Goal: Task Accomplishment & Management: Manage account settings

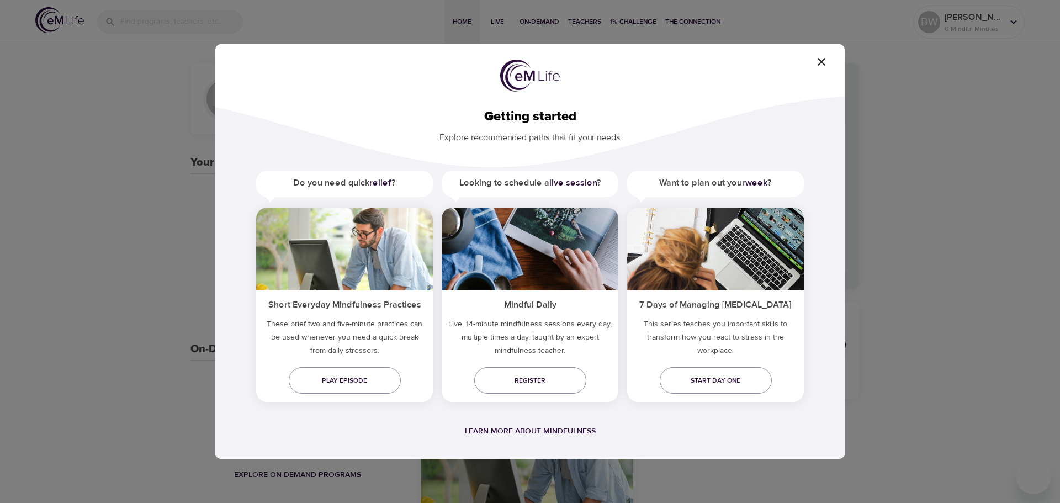
click at [731, 176] on h5 "Want to plan out your week ?" at bounding box center [715, 183] width 177 height 25
click at [726, 182] on h5 "Want to plan out your week ?" at bounding box center [715, 183] width 177 height 25
click at [824, 60] on icon "button" at bounding box center [822, 62] width 8 height 8
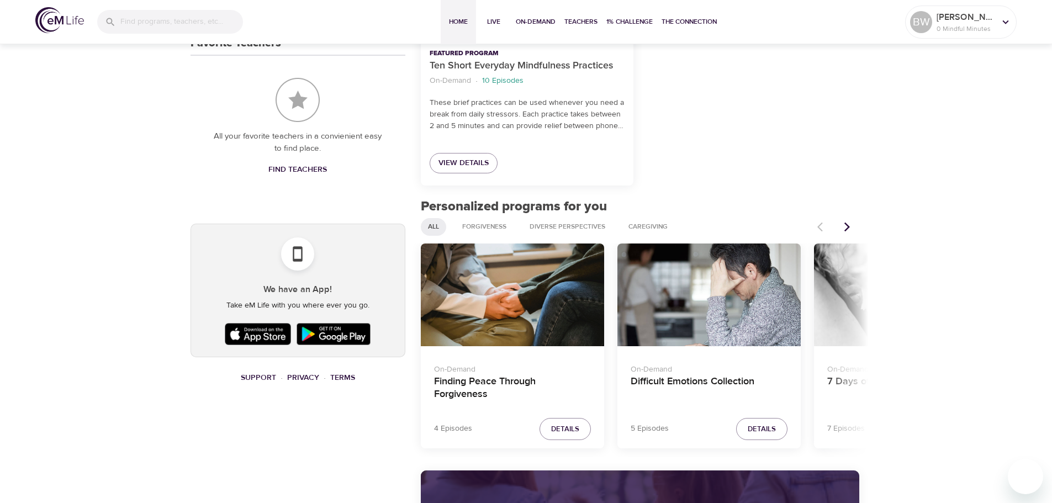
scroll to position [497, 0]
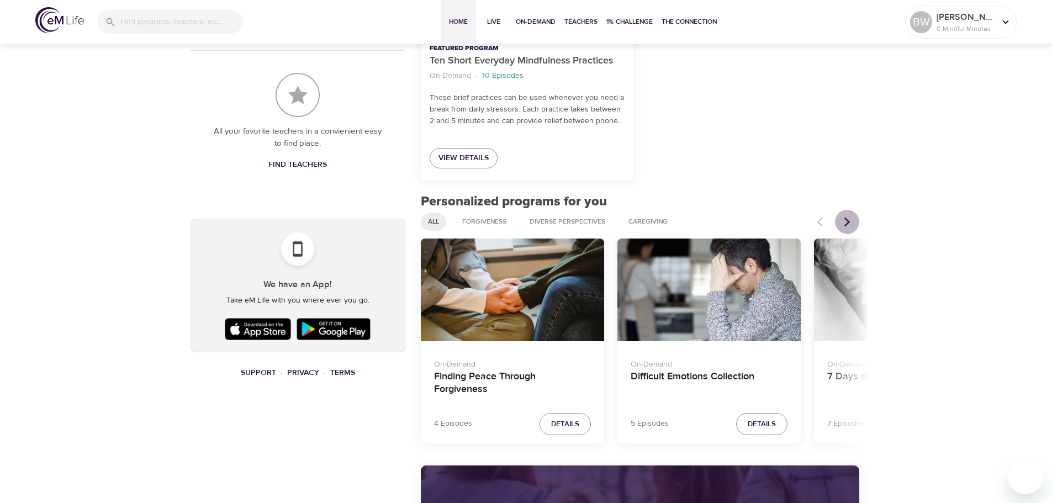
click at [842, 220] on icon "Next items" at bounding box center [847, 222] width 11 height 11
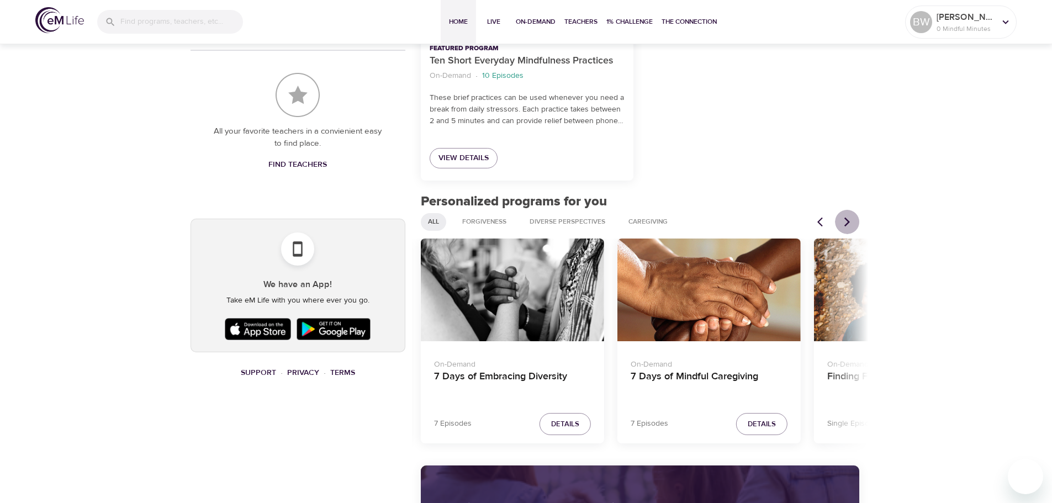
click at [842, 220] on icon "Next items" at bounding box center [847, 222] width 11 height 11
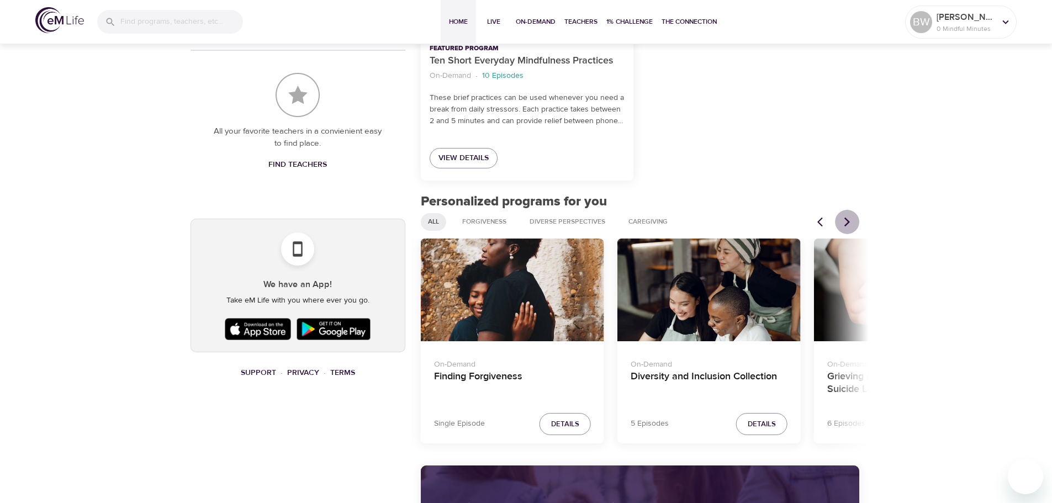
click at [842, 220] on icon "Next items" at bounding box center [847, 222] width 11 height 11
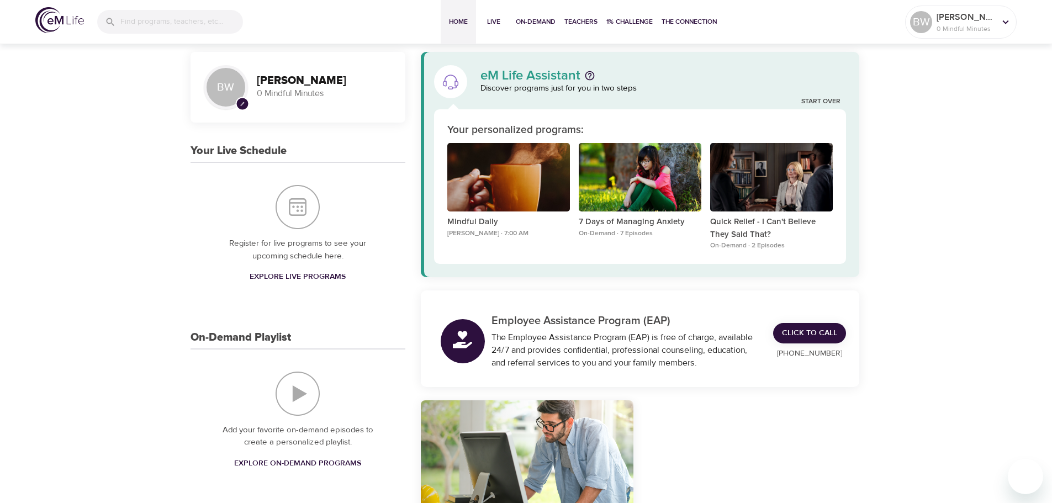
scroll to position [0, 0]
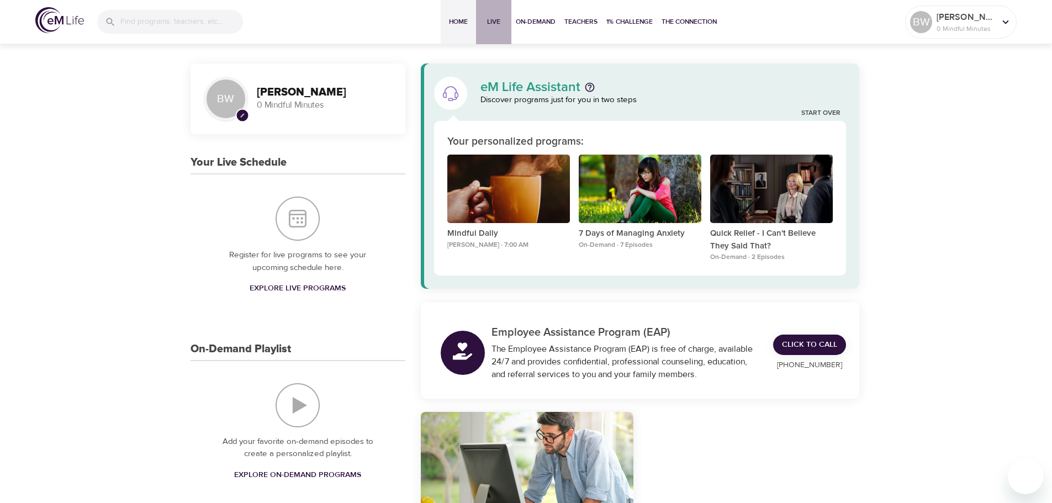
click at [493, 23] on span "Live" at bounding box center [494, 22] width 27 height 12
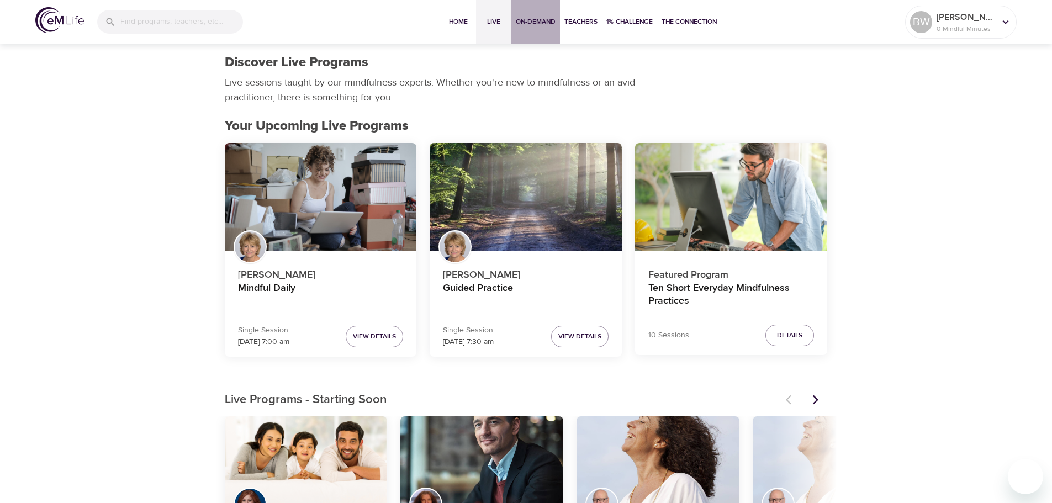
click at [546, 24] on span "On-Demand" at bounding box center [536, 22] width 40 height 12
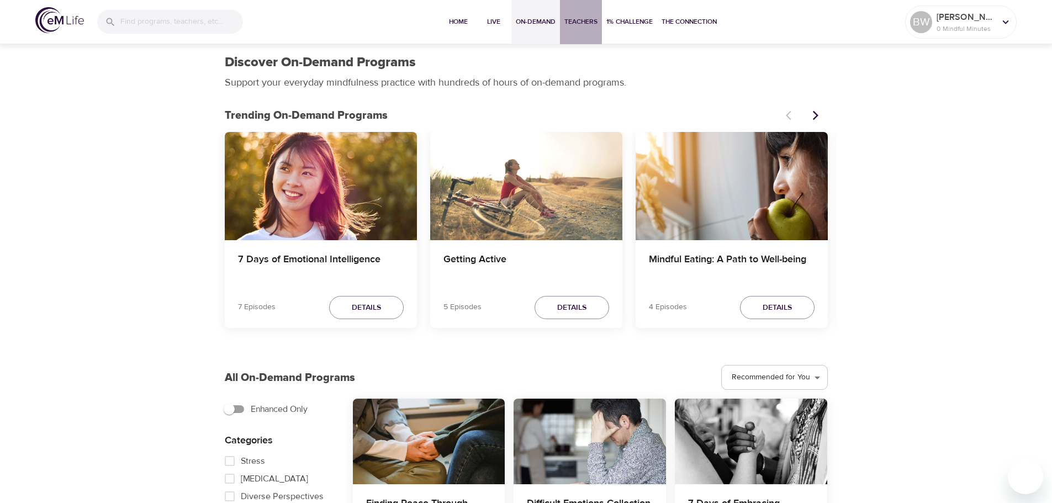
click at [589, 24] on span "Teachers" at bounding box center [580, 22] width 33 height 12
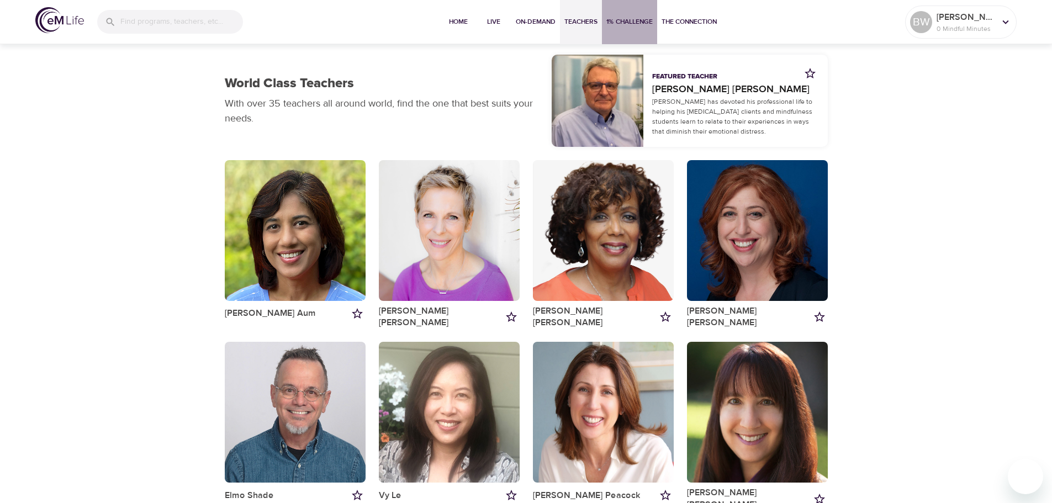
click at [620, 27] on span "1% Challenge" at bounding box center [629, 22] width 46 height 12
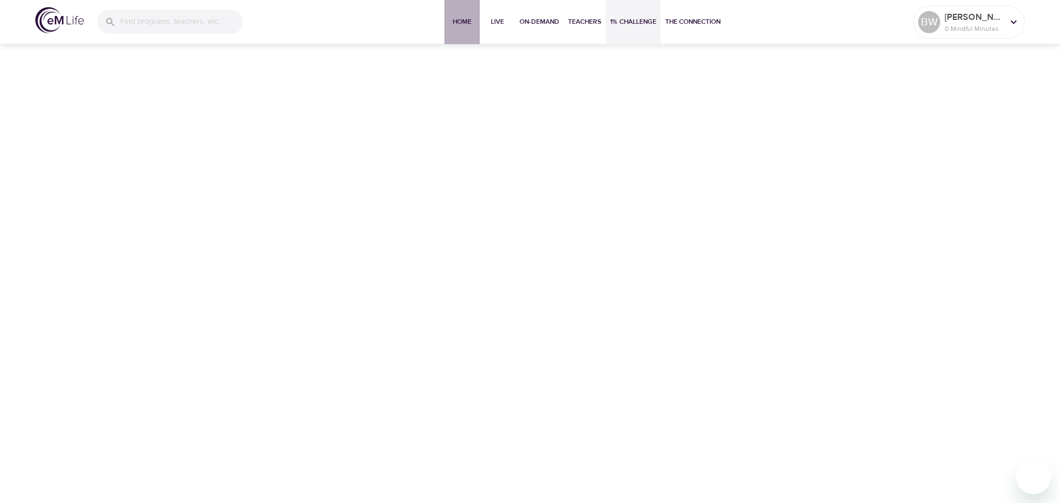
click at [469, 22] on span "Home" at bounding box center [462, 22] width 27 height 12
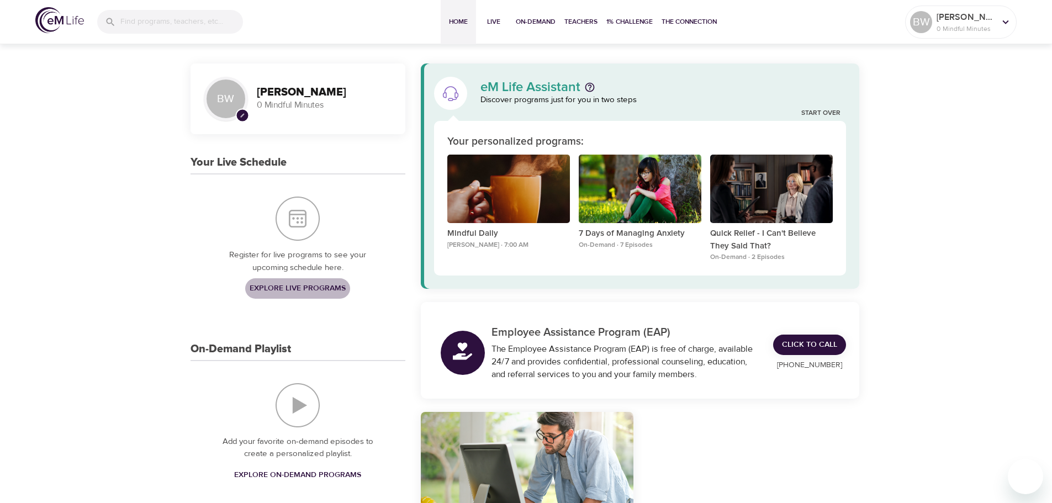
click at [312, 287] on span "Explore Live Programs" at bounding box center [298, 289] width 96 height 14
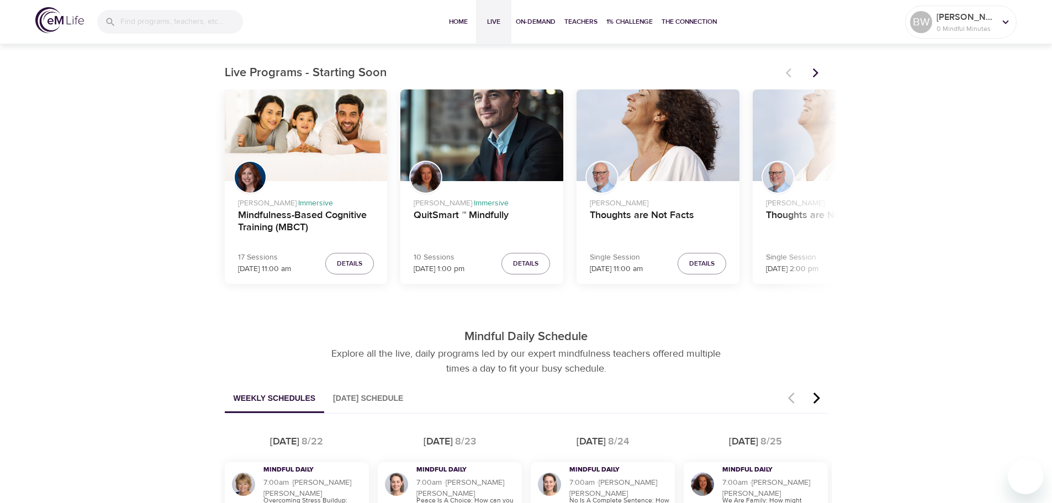
scroll to position [331, 0]
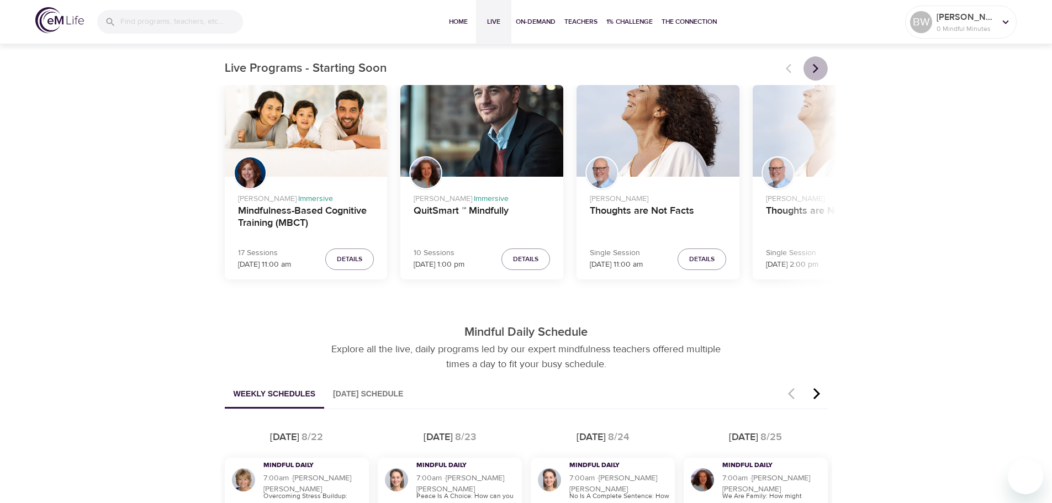
click at [816, 73] on icon "Next items" at bounding box center [815, 68] width 11 height 11
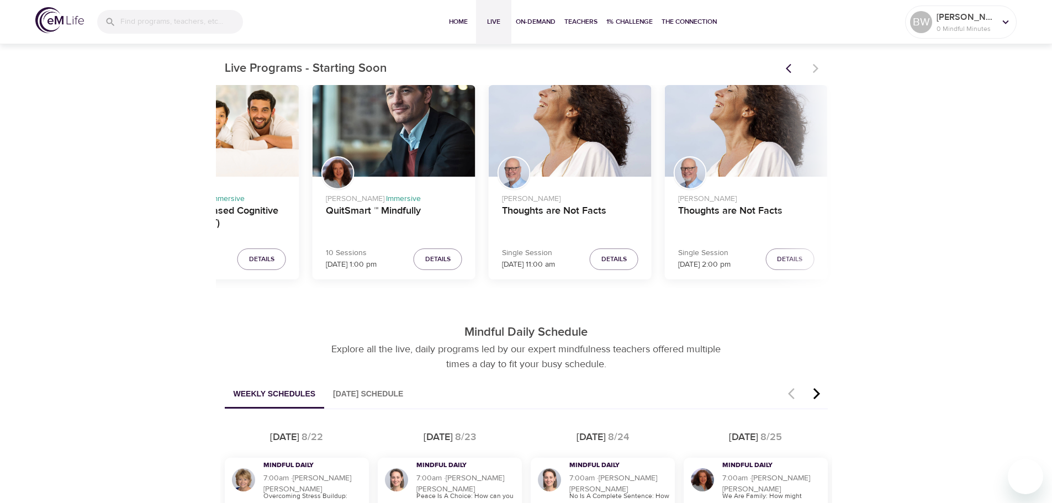
click at [816, 73] on div at bounding box center [803, 68] width 49 height 24
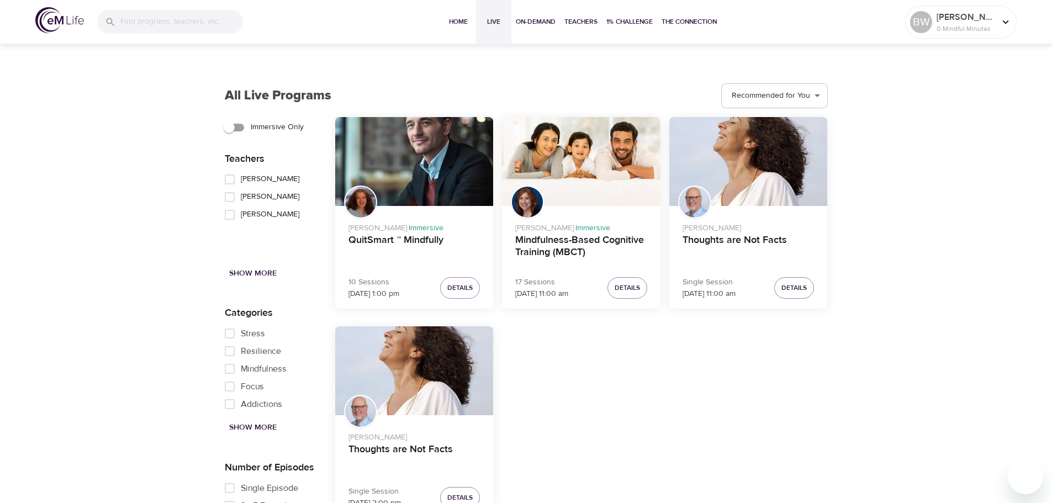
scroll to position [1381, 0]
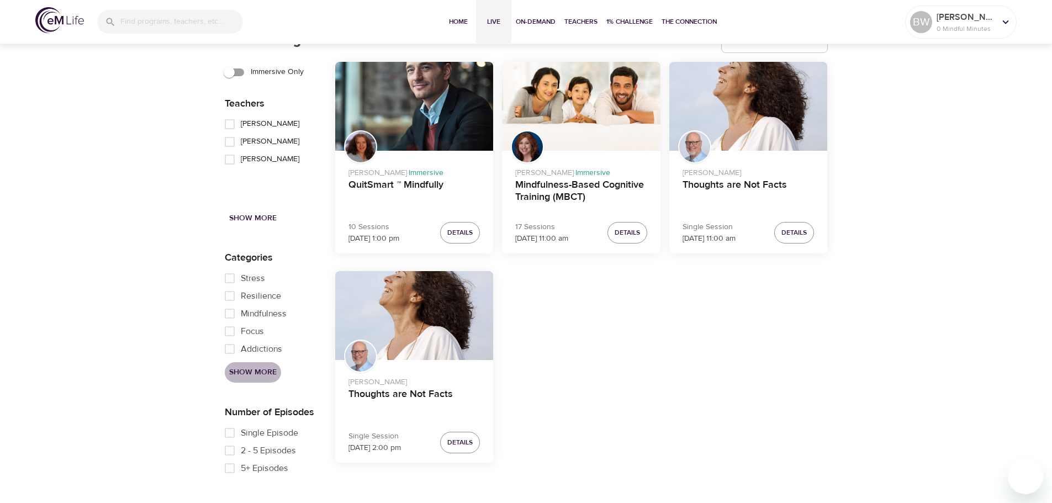
click at [261, 372] on span "Show More" at bounding box center [253, 373] width 48 height 14
click at [258, 372] on span "Show Less" at bounding box center [250, 373] width 43 height 14
click at [258, 372] on span "Show More" at bounding box center [253, 373] width 48 height 14
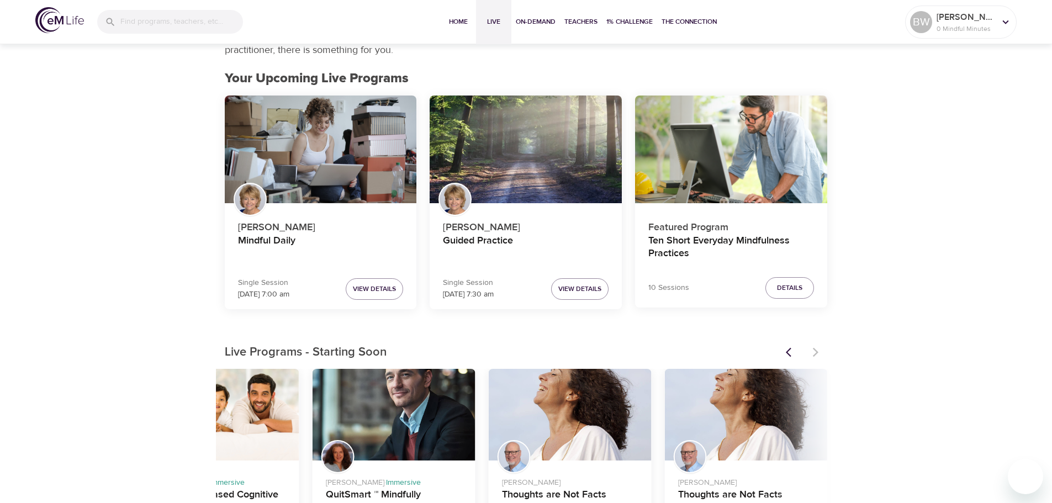
scroll to position [0, 0]
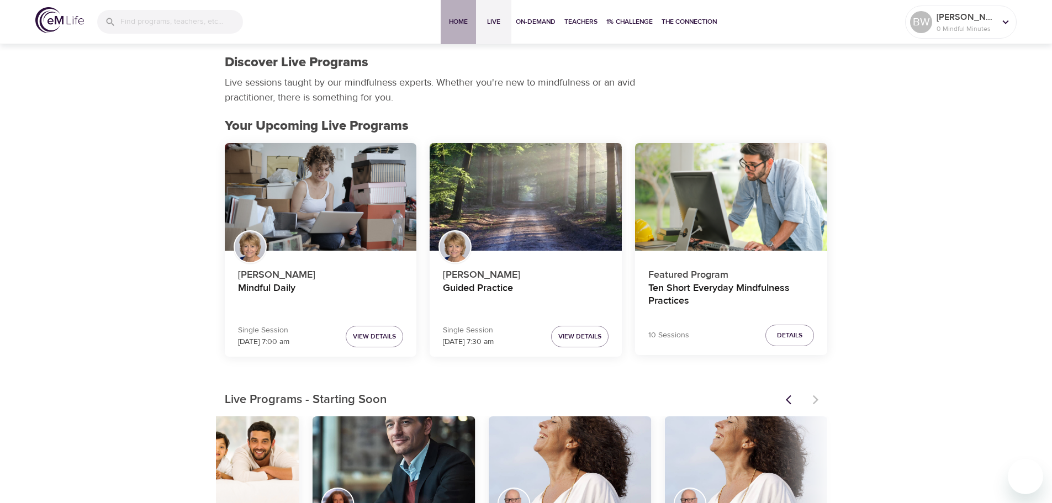
click at [469, 22] on span "Home" at bounding box center [458, 22] width 27 height 12
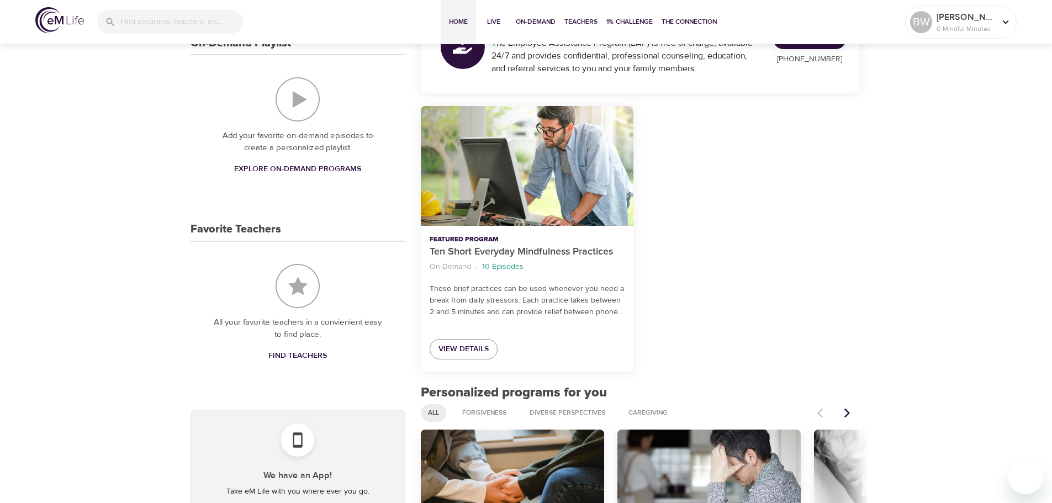
scroll to position [221, 0]
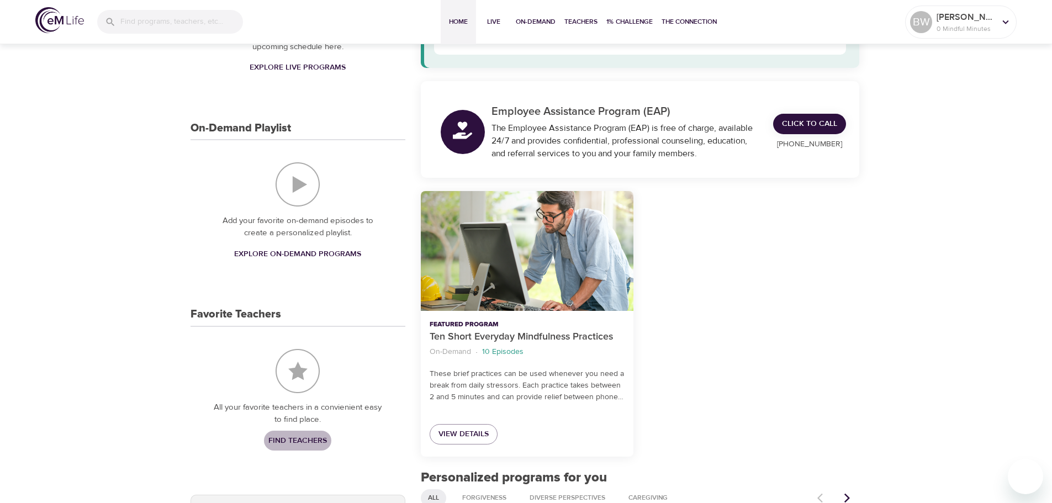
click at [284, 442] on span "Find Teachers" at bounding box center [297, 441] width 59 height 14
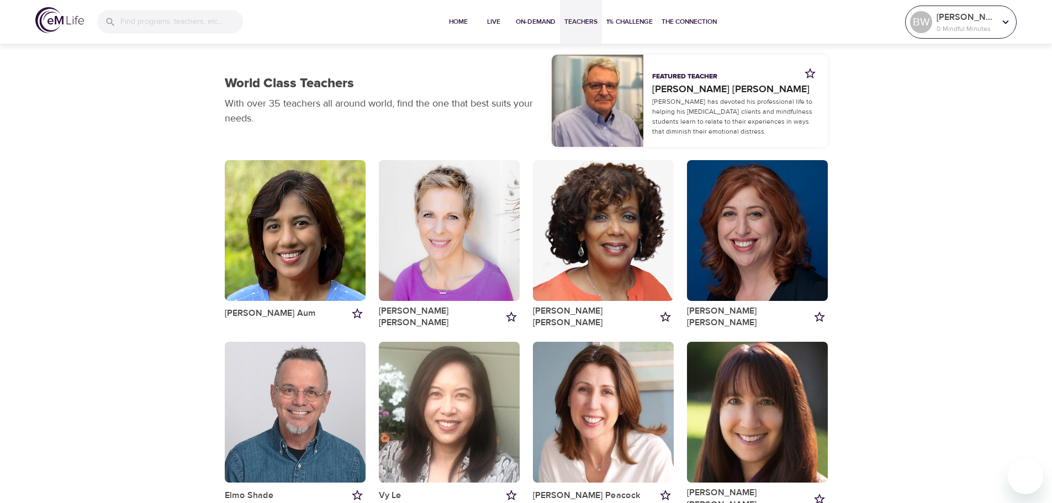
click at [1009, 25] on icon at bounding box center [1006, 22] width 12 height 12
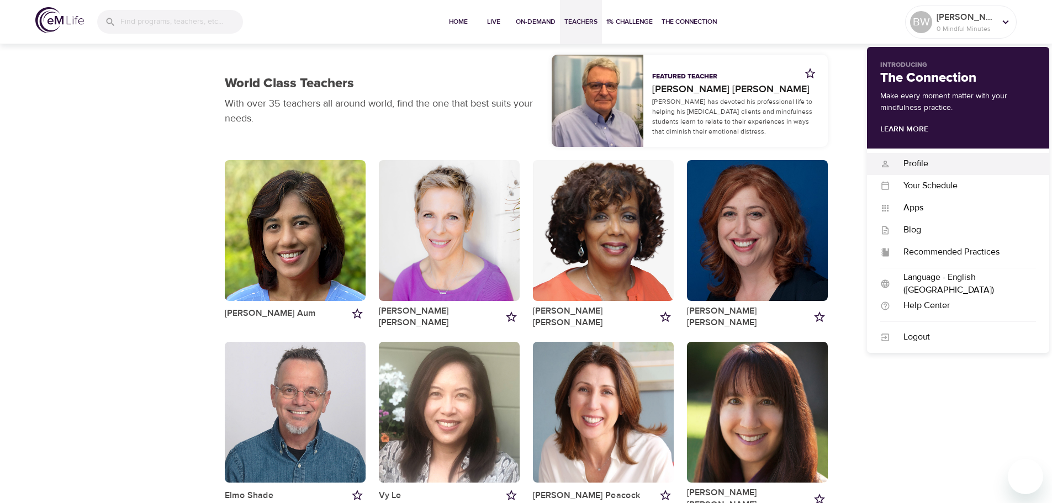
click at [915, 165] on div "Profile" at bounding box center [963, 163] width 146 height 13
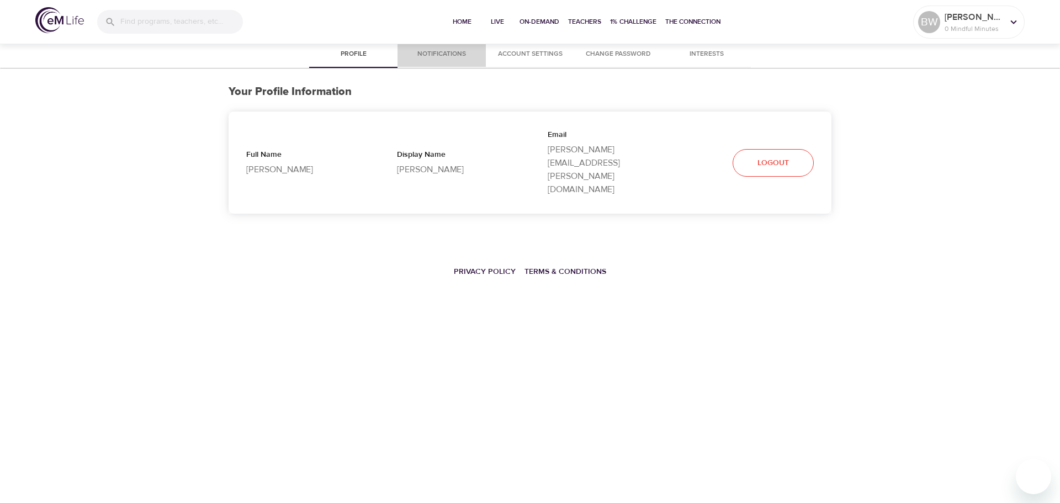
click at [458, 59] on span "Notifications" at bounding box center [441, 55] width 75 height 12
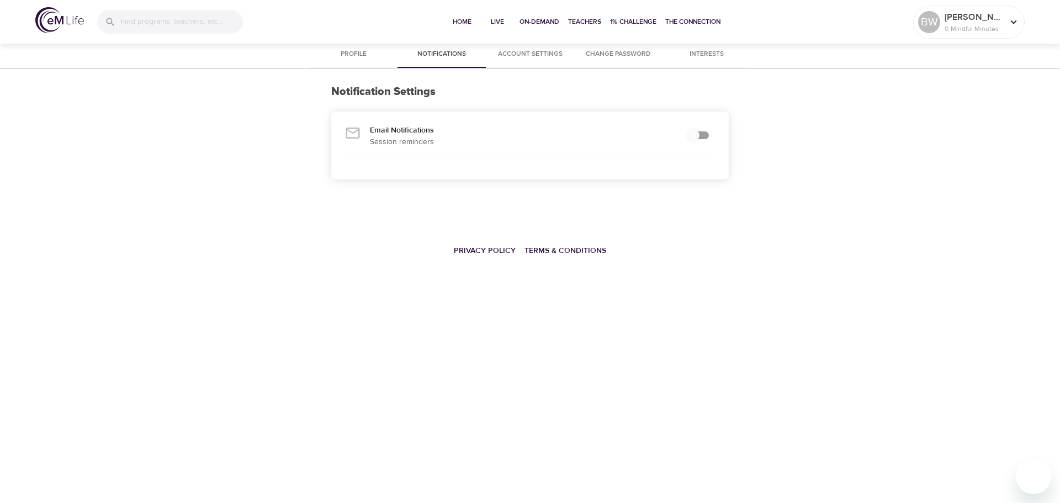
checkbox input "true"
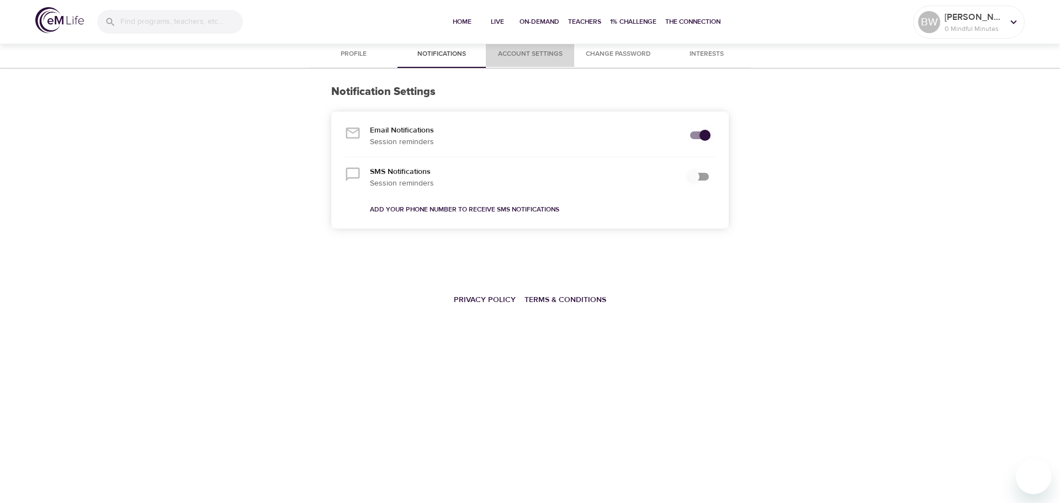
click at [551, 52] on span "Account Settings" at bounding box center [530, 55] width 75 height 12
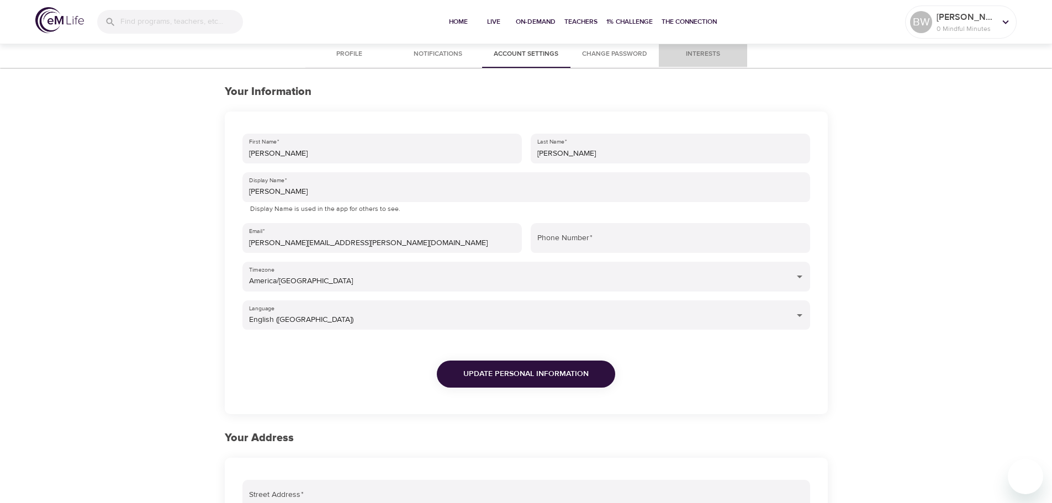
click at [698, 56] on span "Interests" at bounding box center [703, 55] width 75 height 12
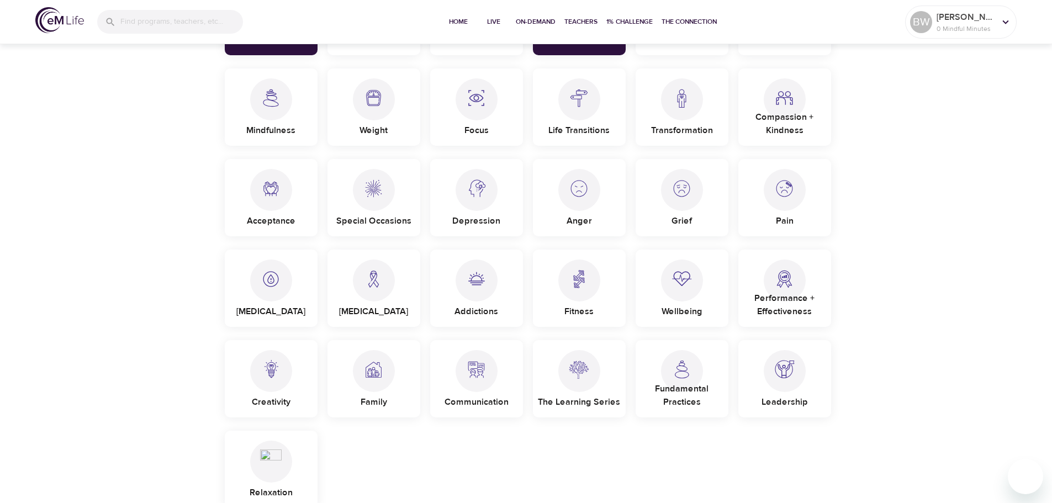
scroll to position [331, 0]
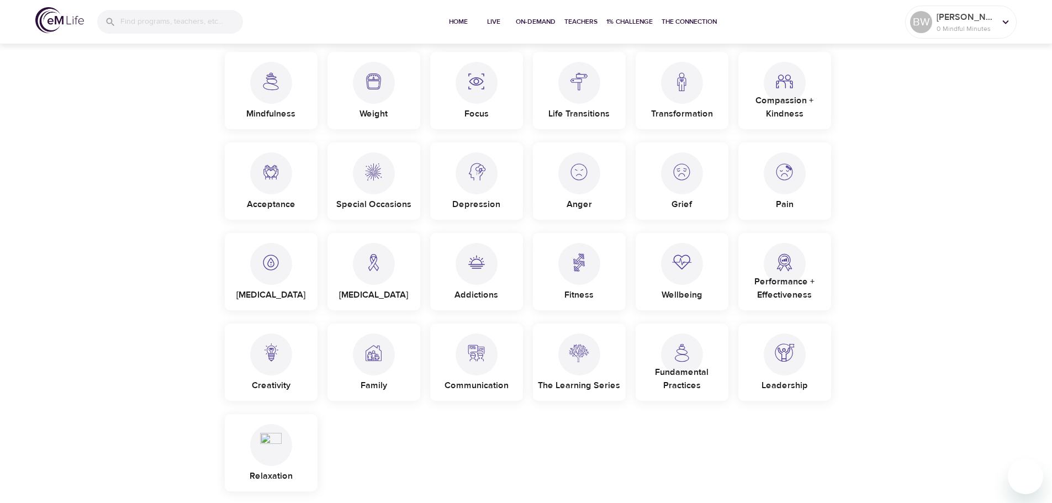
click at [268, 265] on img at bounding box center [271, 258] width 22 height 30
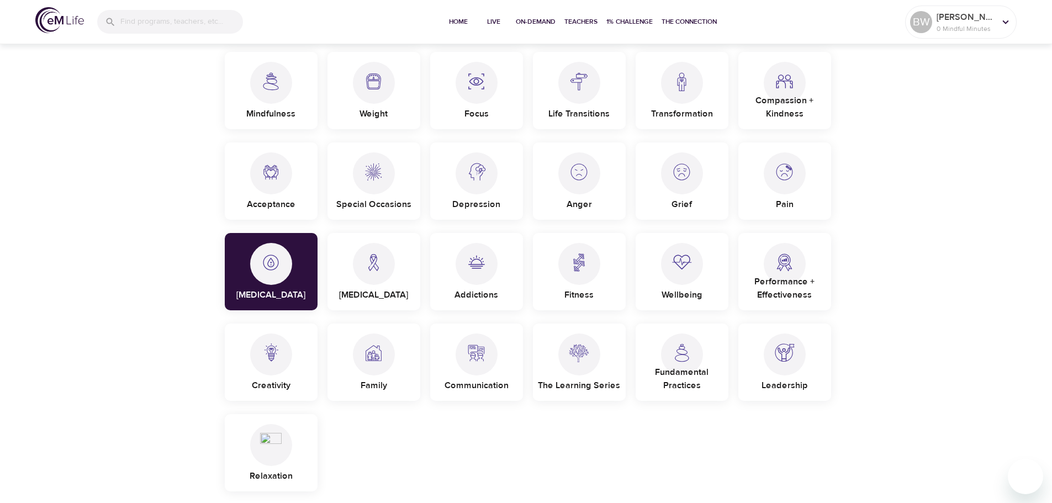
scroll to position [387, 0]
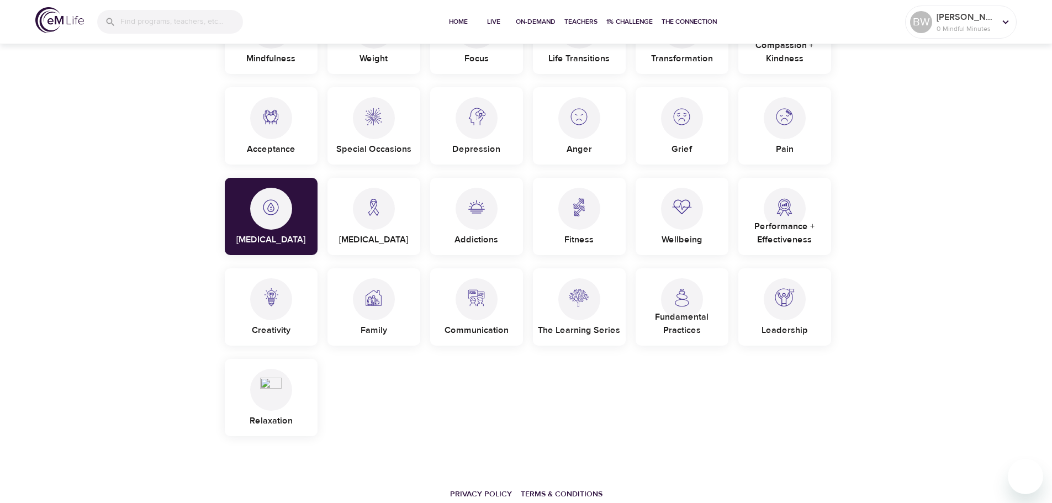
click at [683, 299] on img at bounding box center [682, 293] width 22 height 30
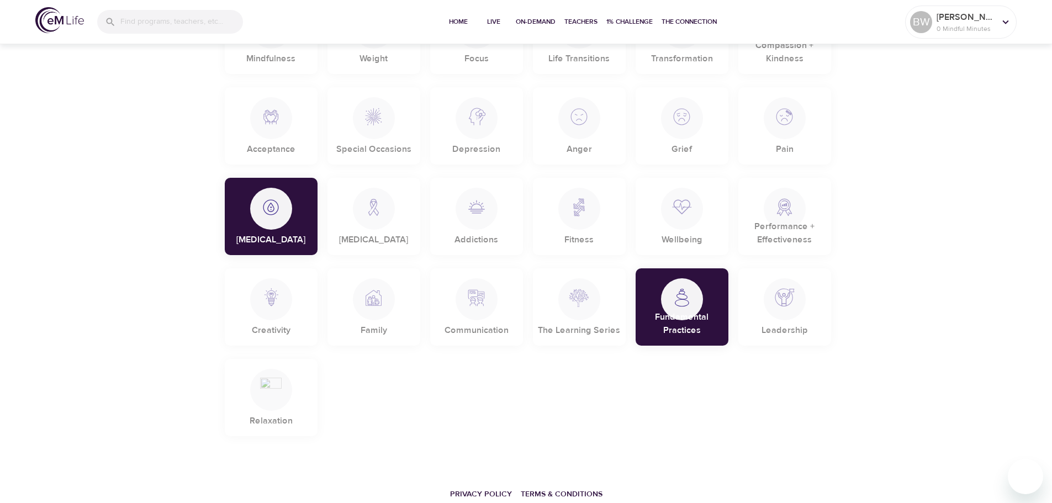
click at [772, 300] on div at bounding box center [785, 299] width 42 height 42
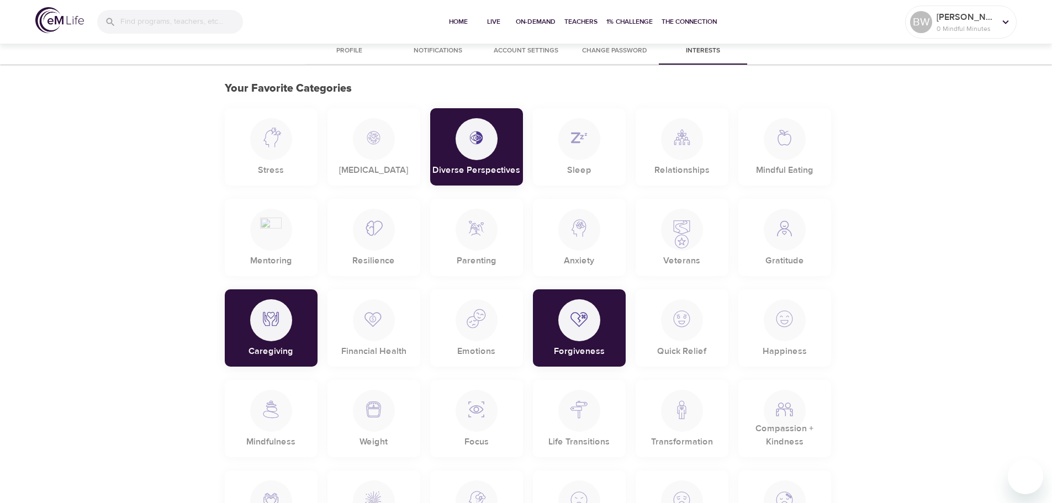
scroll to position [0, 0]
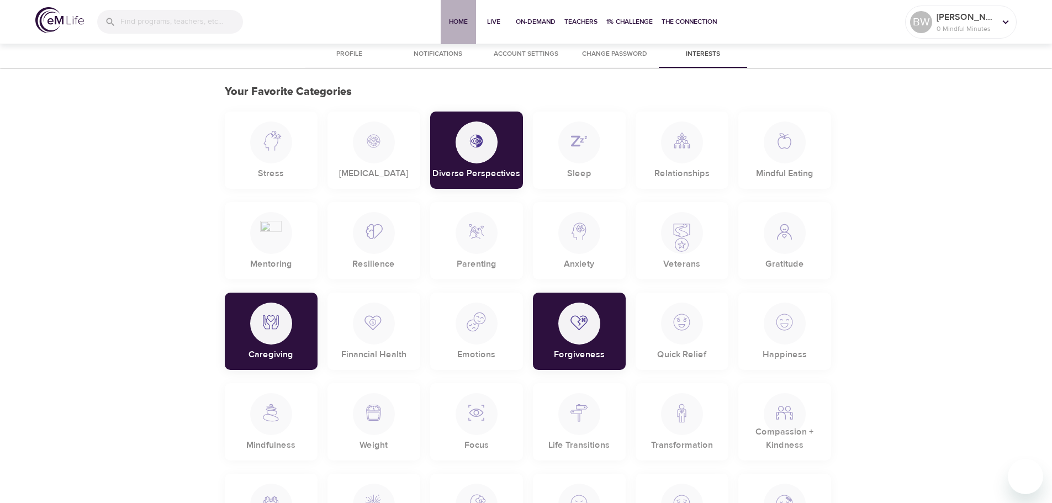
click at [463, 24] on span "Home" at bounding box center [458, 22] width 27 height 12
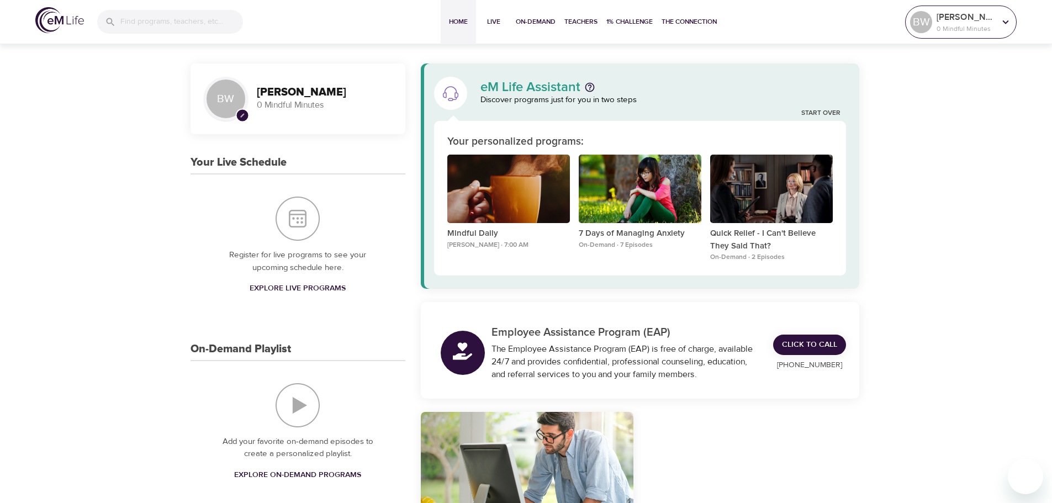
click at [973, 33] on p "0 Mindful Minutes" at bounding box center [966, 29] width 59 height 10
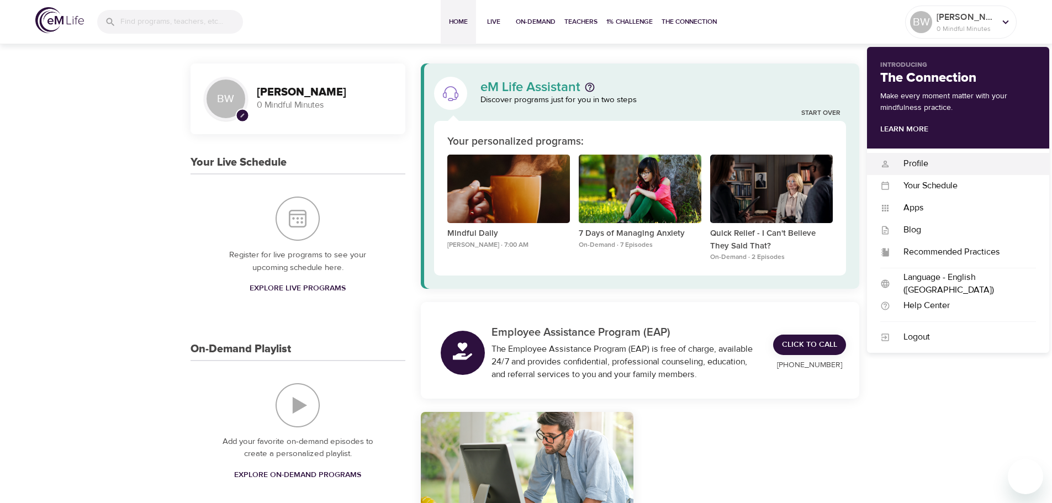
click at [917, 160] on div "Profile" at bounding box center [963, 163] width 146 height 13
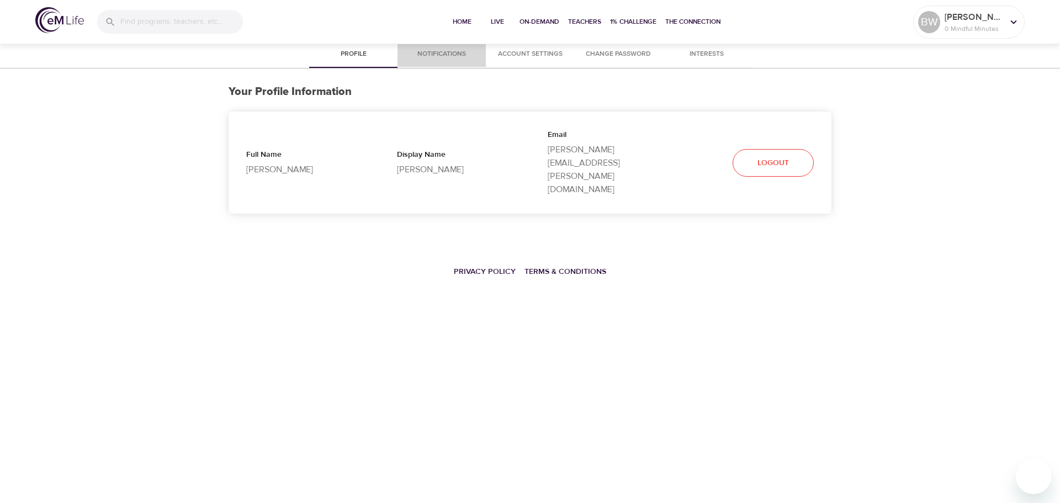
click at [457, 54] on span "Notifications" at bounding box center [441, 55] width 75 height 12
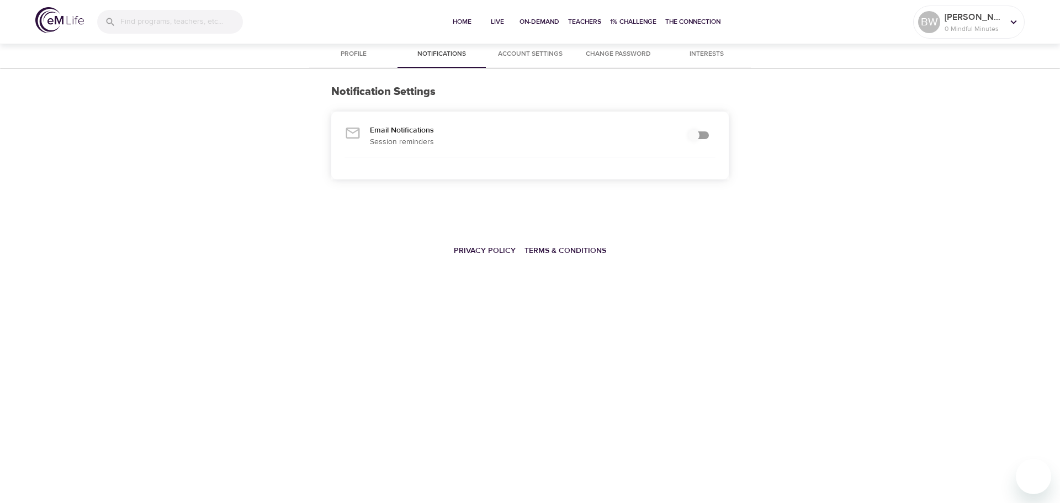
checkbox input "true"
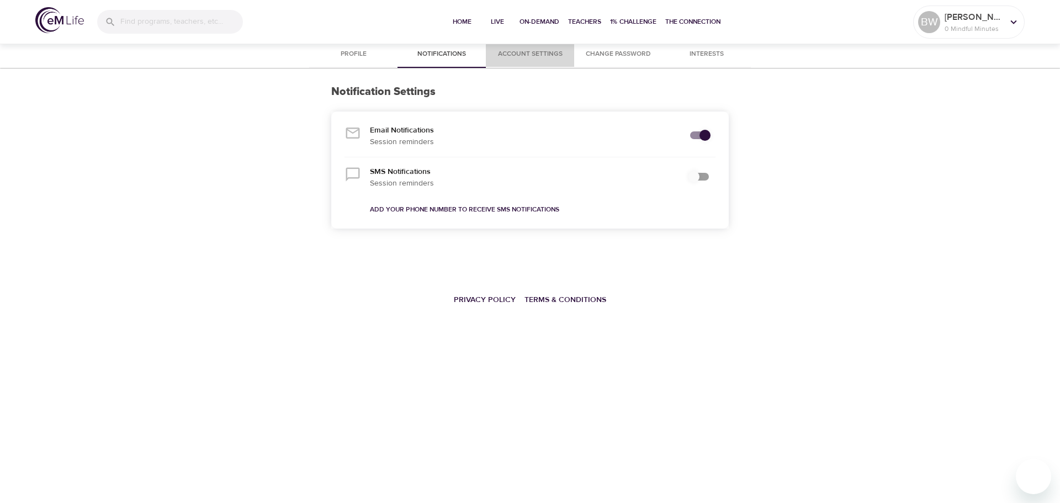
click at [514, 46] on button "Account Settings" at bounding box center [530, 54] width 88 height 27
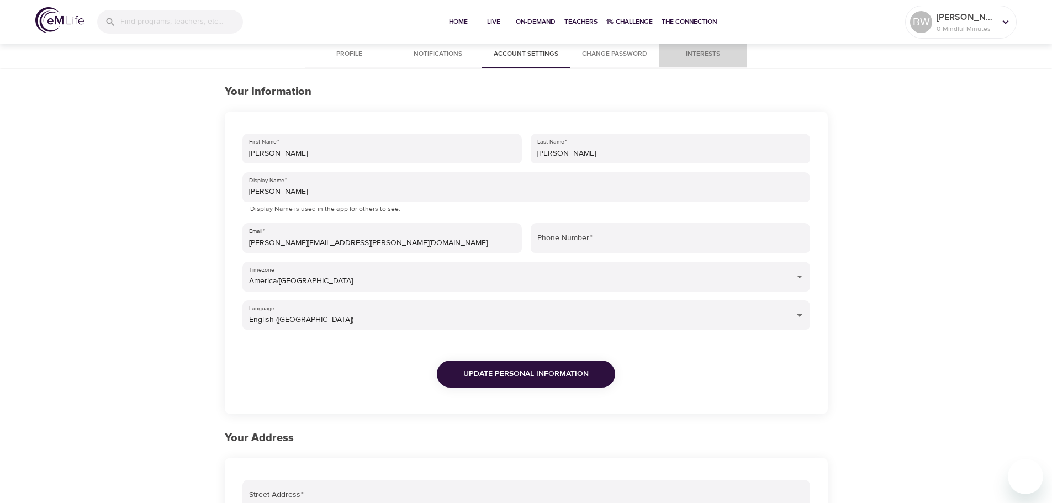
click at [709, 52] on span "Interests" at bounding box center [703, 55] width 75 height 12
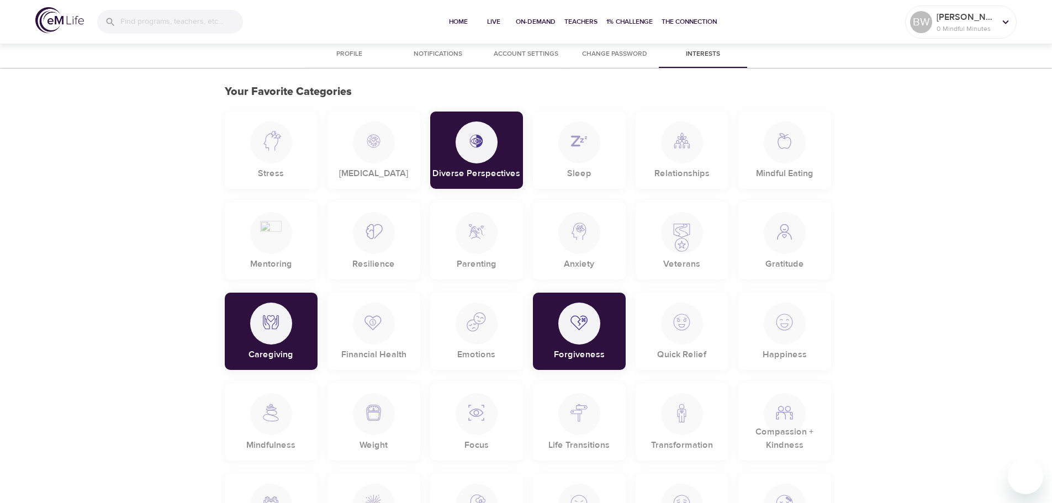
drag, startPoint x: 488, startPoint y: 149, endPoint x: 504, endPoint y: 152, distance: 15.7
click at [490, 149] on div at bounding box center [477, 143] width 42 height 42
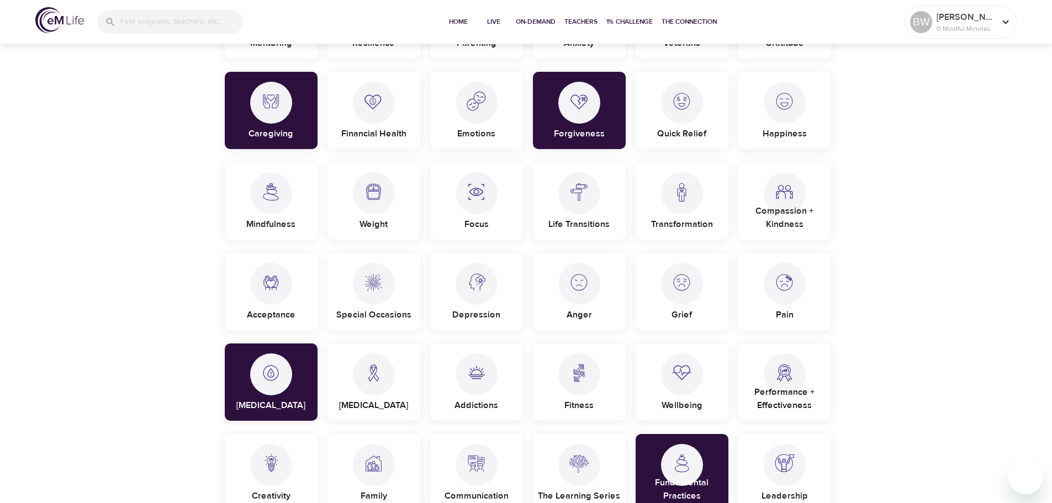
scroll to position [276, 0]
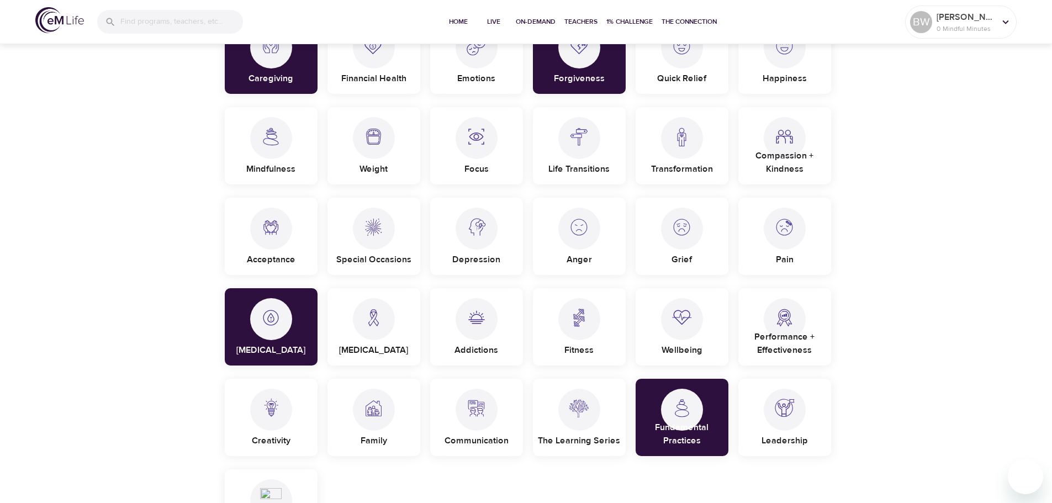
drag, startPoint x: 593, startPoint y: 81, endPoint x: 595, endPoint y: 99, distance: 17.9
click at [593, 83] on p "Forgiveness" at bounding box center [579, 76] width 51 height 18
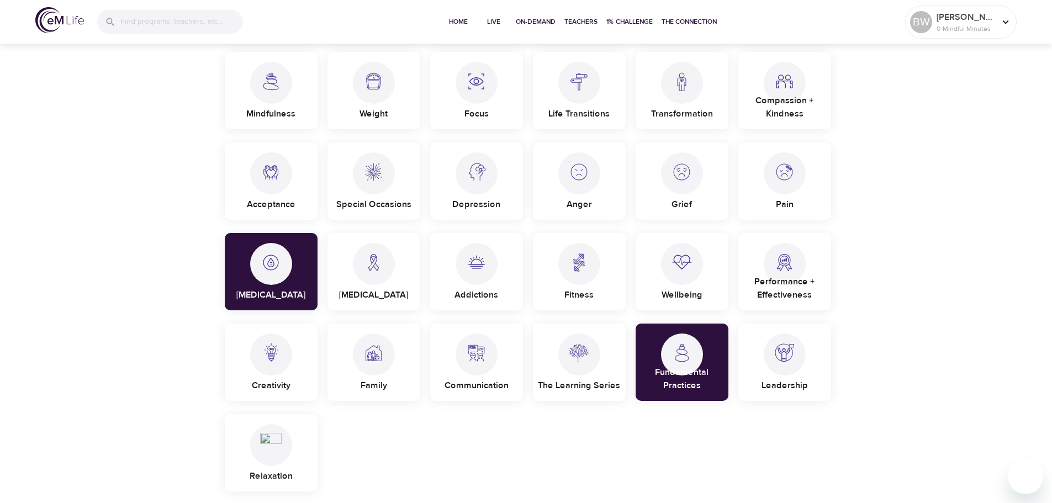
scroll to position [387, 0]
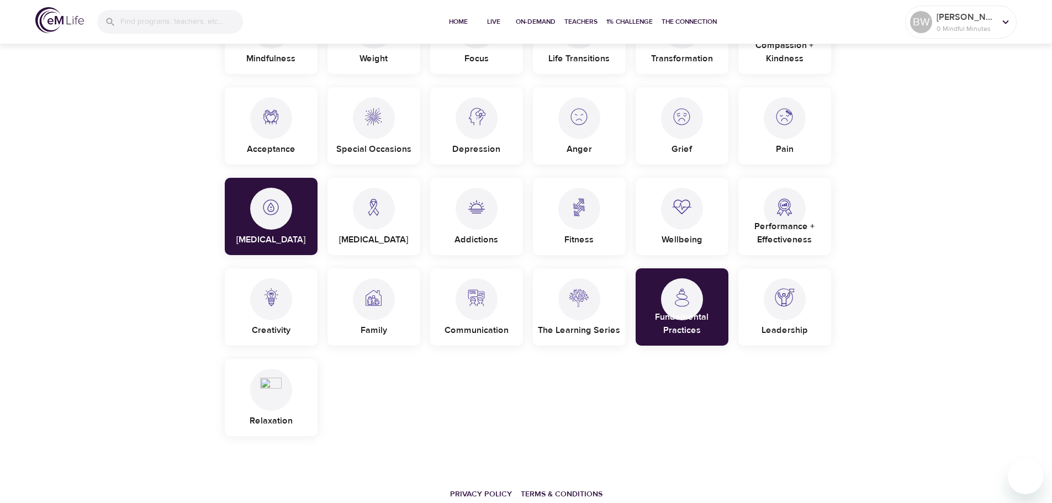
drag, startPoint x: 793, startPoint y: 299, endPoint x: 801, endPoint y: 301, distance: 9.1
click at [793, 299] on img at bounding box center [785, 293] width 22 height 30
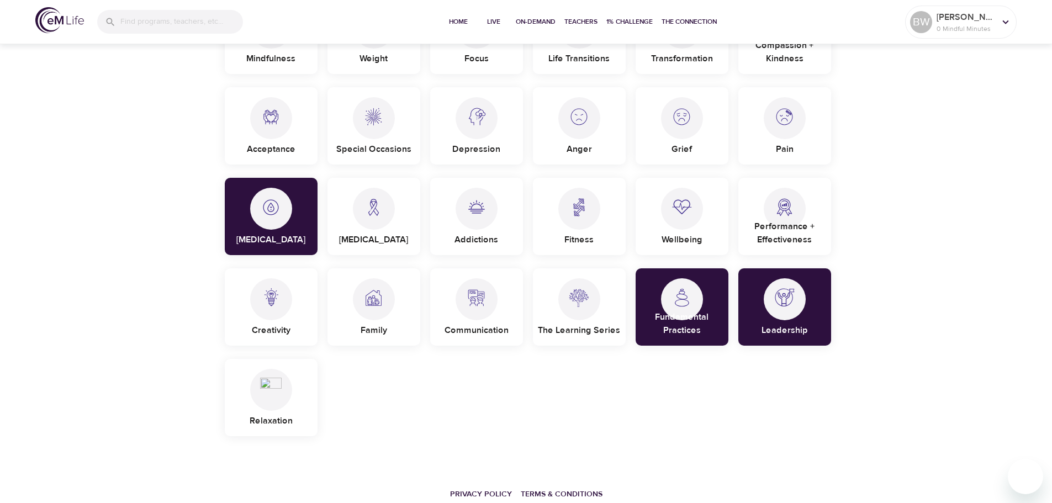
click at [784, 309] on div at bounding box center [785, 299] width 42 height 42
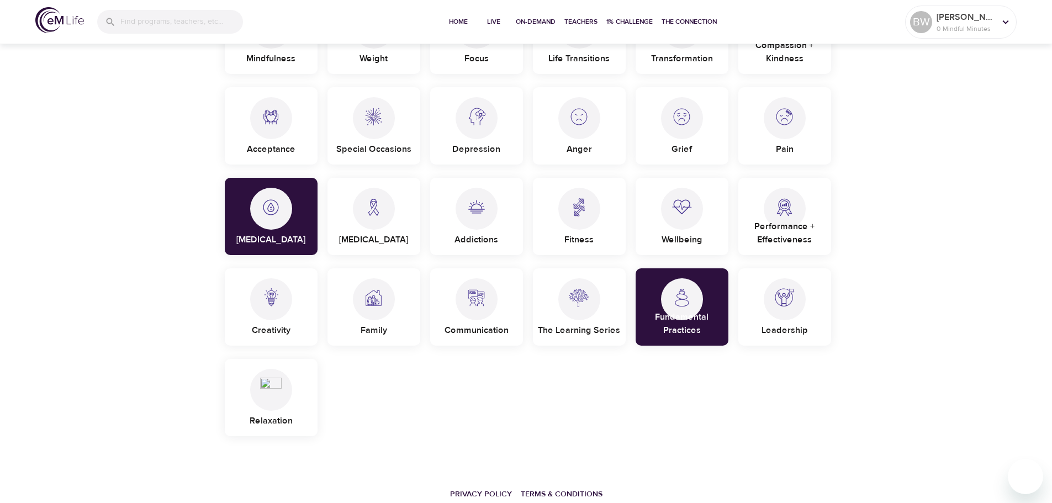
click at [487, 305] on img at bounding box center [477, 293] width 22 height 30
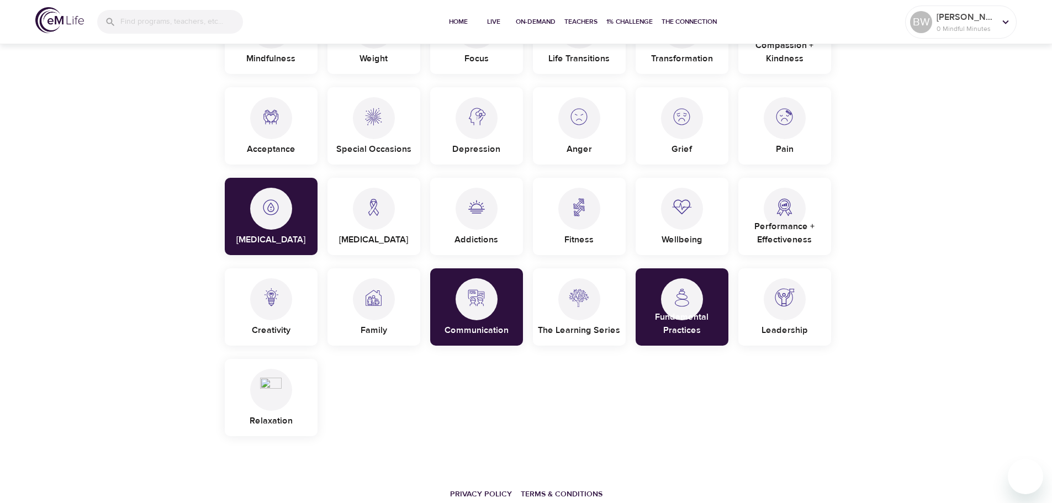
click at [591, 214] on div at bounding box center [579, 209] width 42 height 42
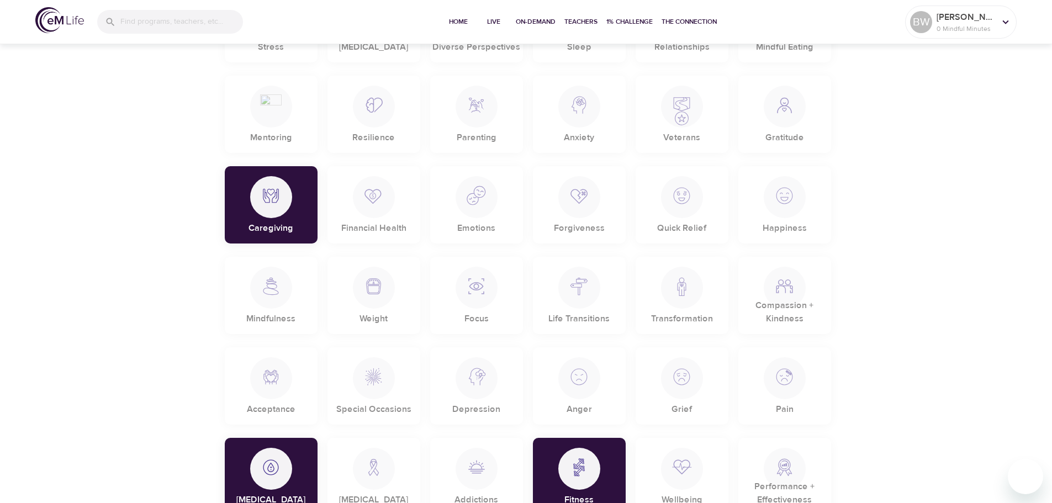
scroll to position [110, 0]
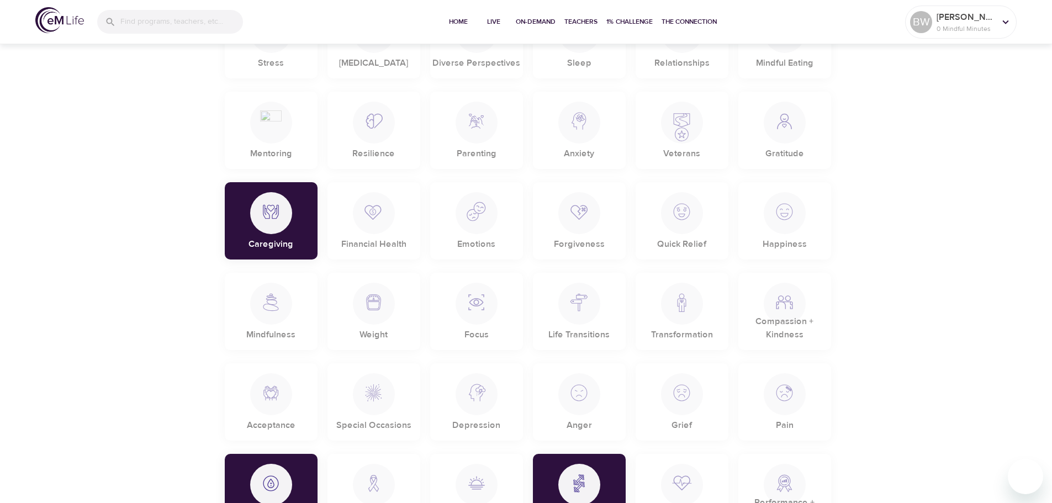
click at [321, 215] on div "Stress [MEDICAL_DATA] Diverse Perspectives Sleep Relationships Mindful Eating M…" at bounding box center [526, 356] width 616 height 725
click at [298, 218] on div "Caregiving" at bounding box center [271, 220] width 93 height 77
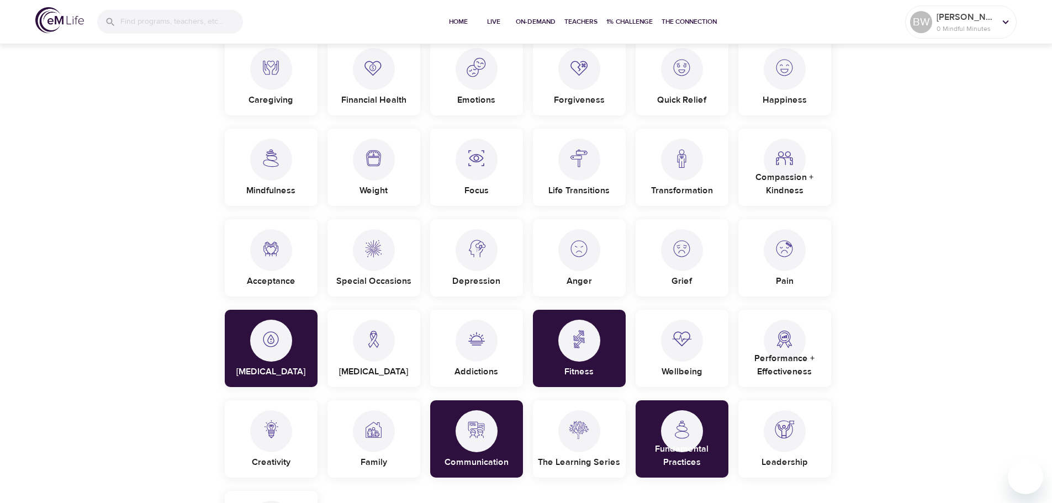
scroll to position [221, 0]
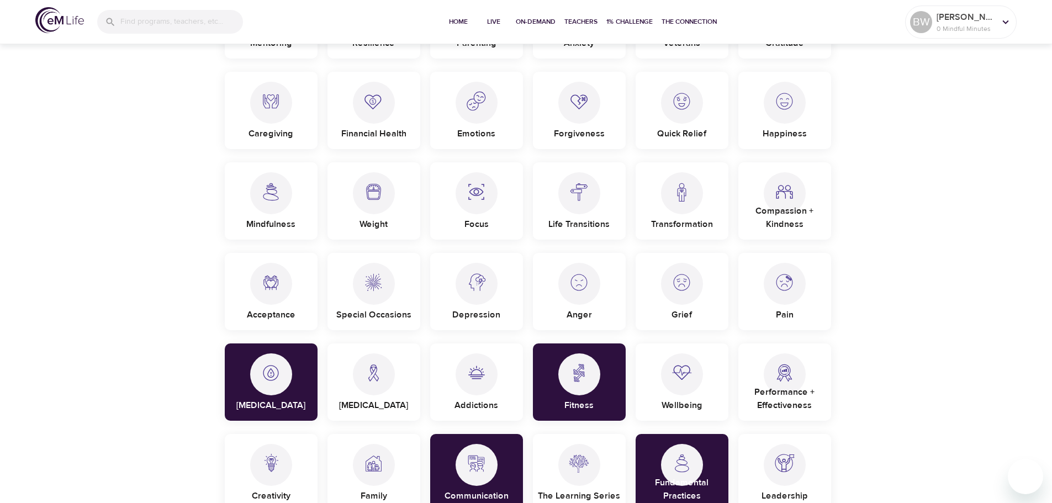
click at [291, 203] on div "Mindfulness" at bounding box center [271, 200] width 93 height 77
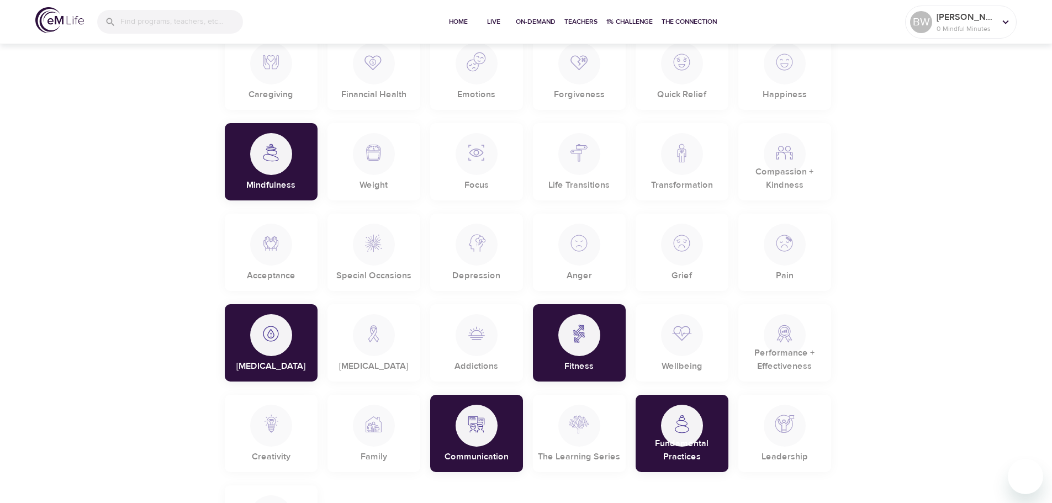
scroll to position [331, 0]
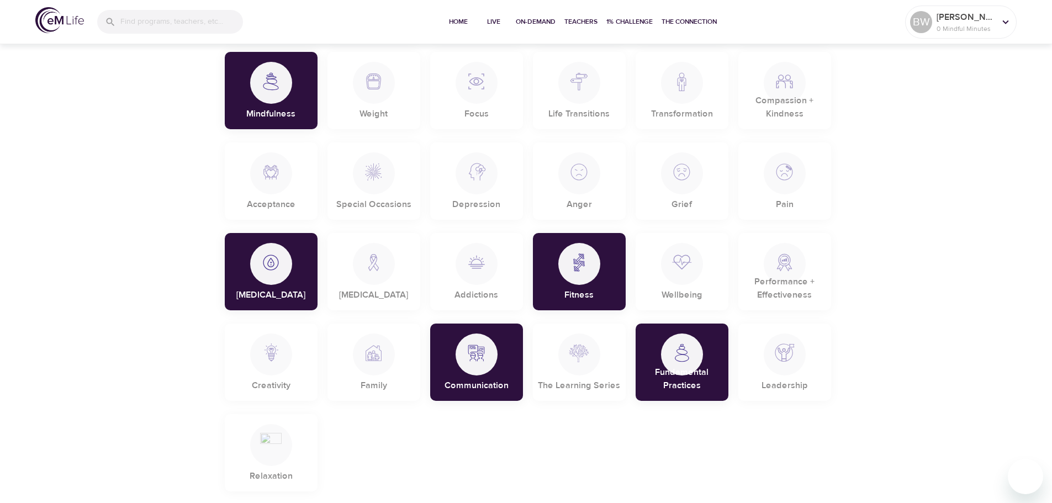
click at [270, 97] on div at bounding box center [271, 83] width 42 height 42
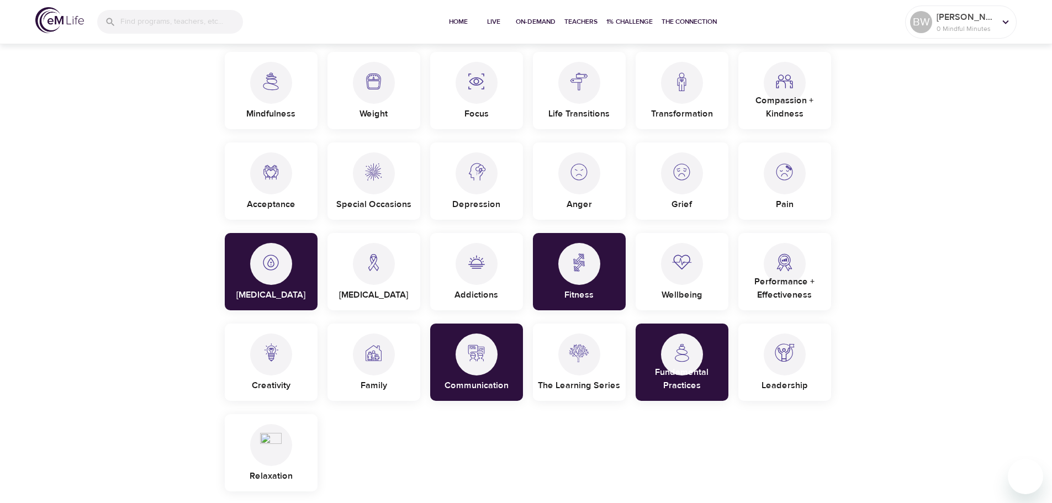
click at [803, 352] on div at bounding box center [785, 355] width 42 height 42
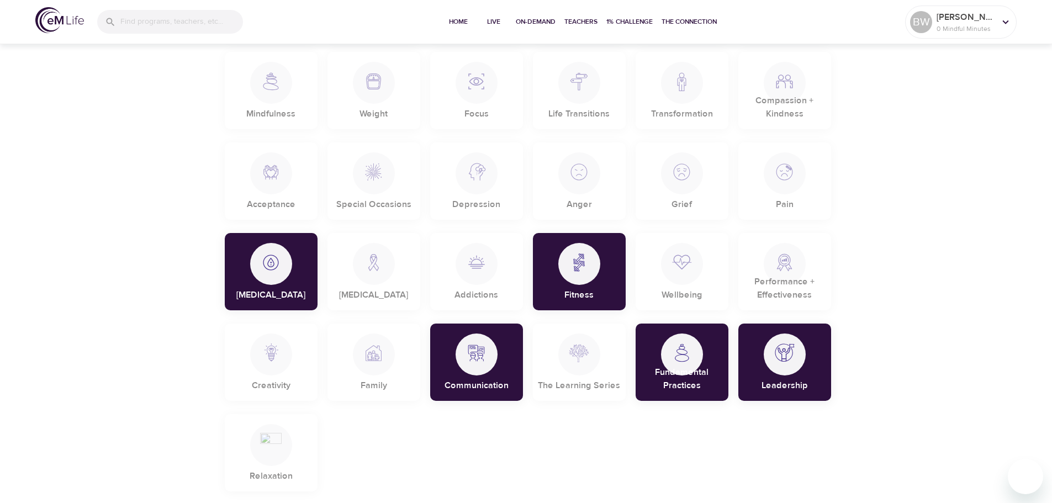
click at [811, 362] on div "Leadership" at bounding box center [784, 362] width 93 height 77
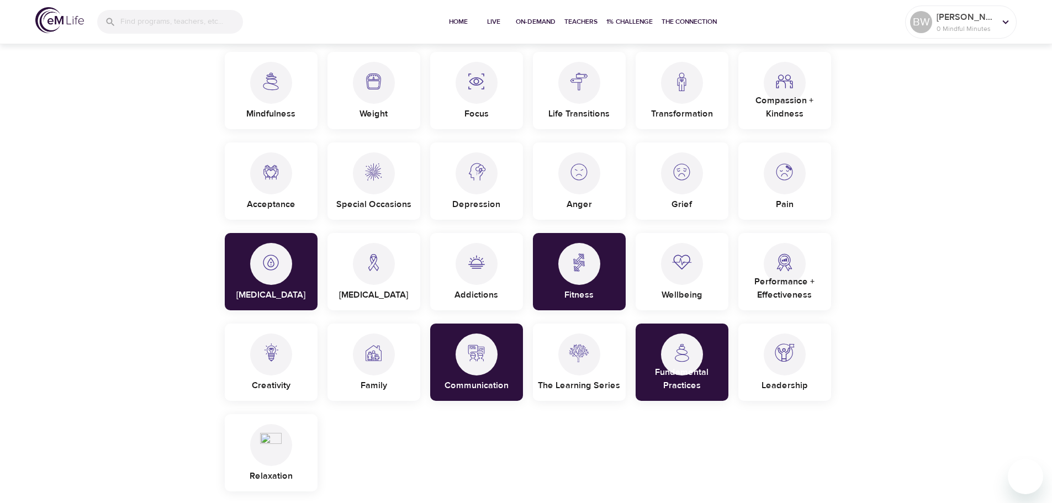
click at [261, 108] on p "Mindfulness" at bounding box center [270, 112] width 49 height 18
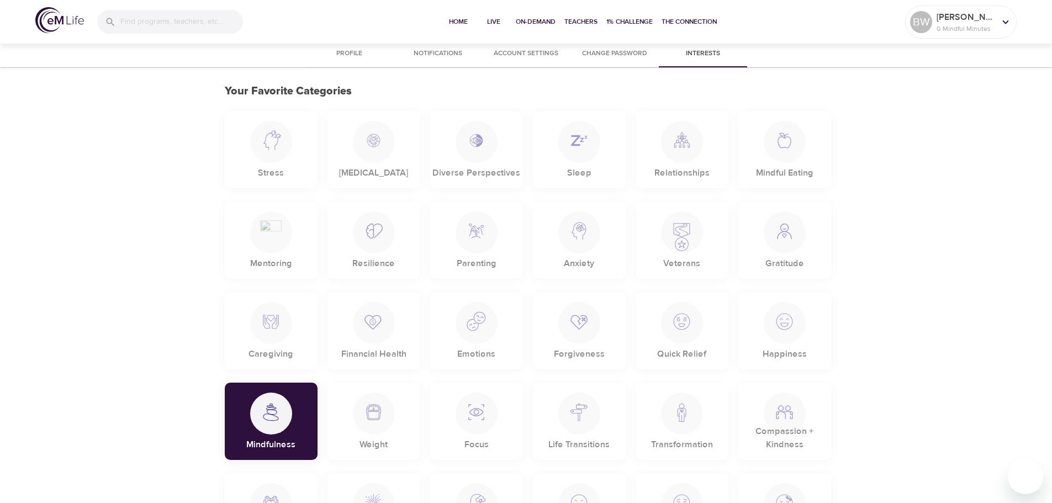
scroll to position [0, 0]
